Goal: Find specific page/section: Find specific page/section

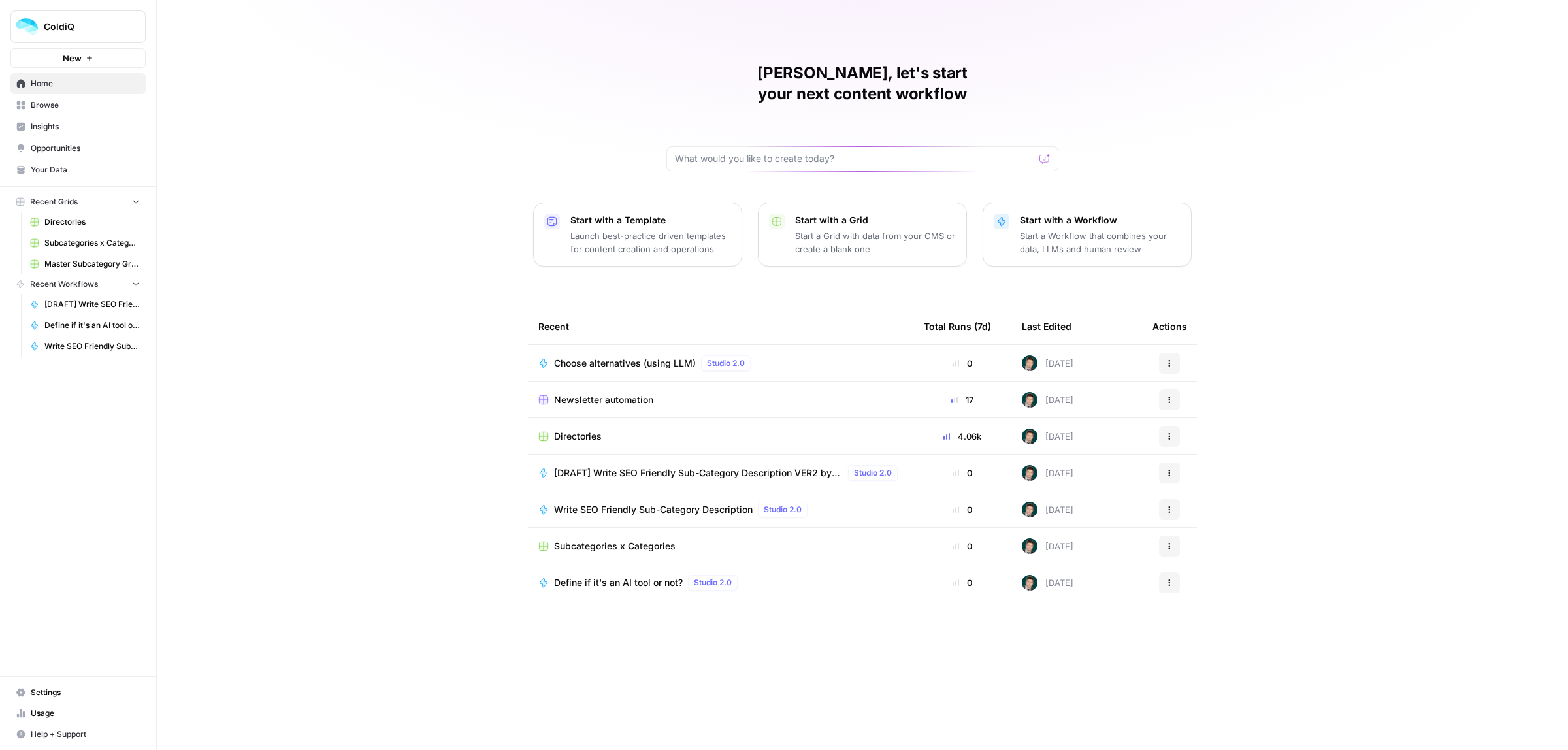
click at [568, 430] on span "Directories" at bounding box center [578, 436] width 48 height 13
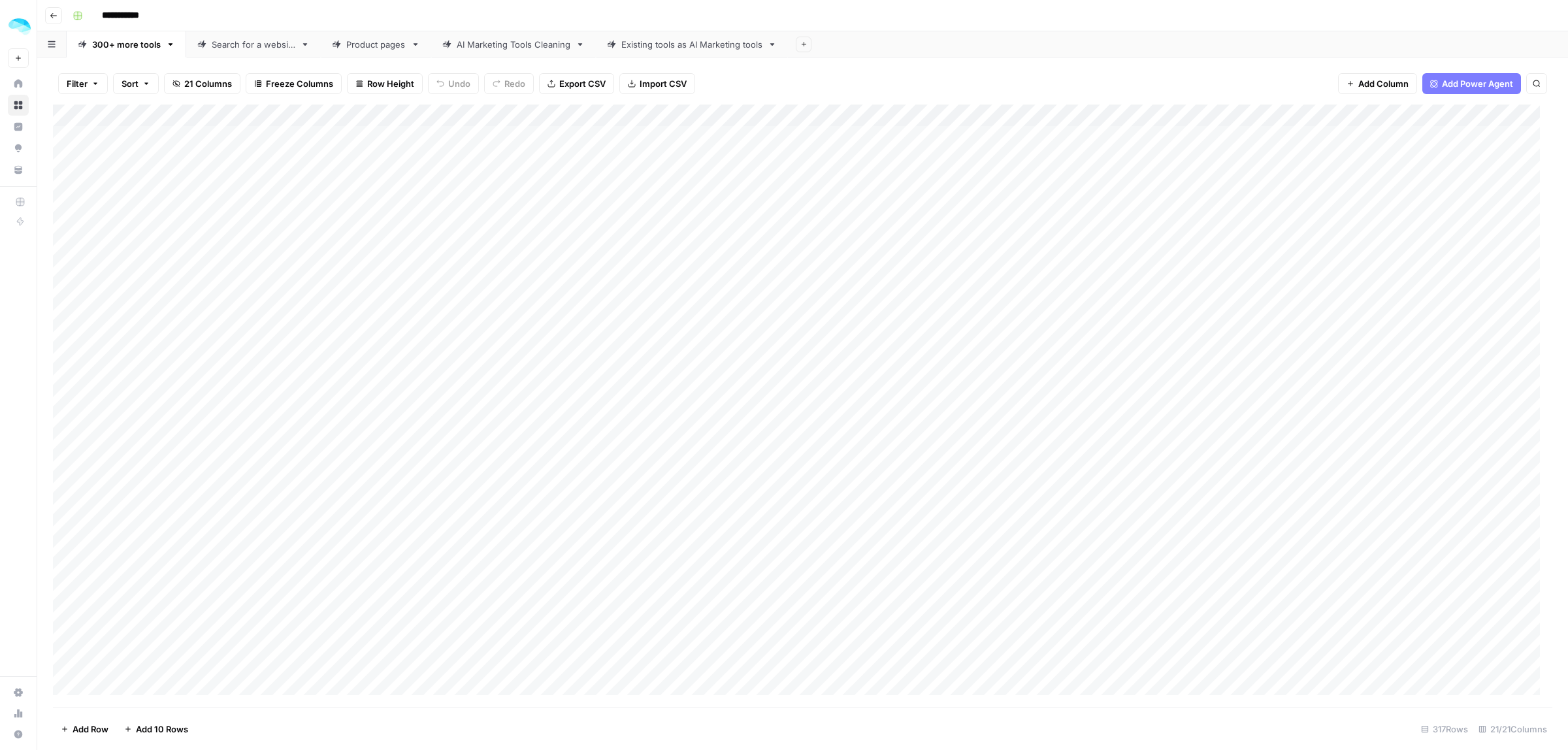
click at [373, 40] on div "Product pages" at bounding box center [376, 45] width 60 height 13
